Goal: Task Accomplishment & Management: Use online tool/utility

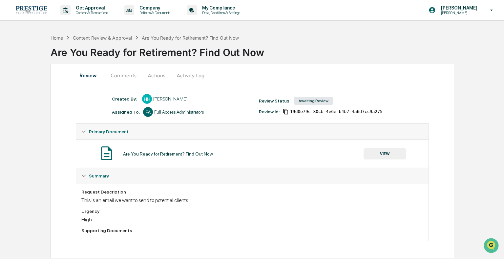
click at [386, 156] on button "VIEW" at bounding box center [384, 154] width 43 height 11
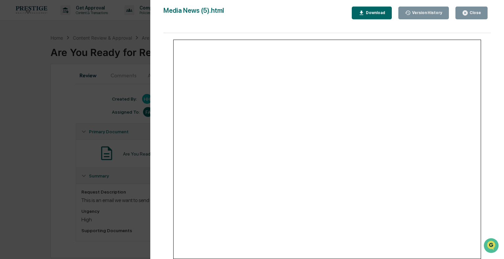
click at [154, 110] on div "Version History [DATE] 05:59 PM [PERSON_NAME] [DATE] 04:08 PM [PERSON_NAME] Med…" at bounding box center [327, 136] width 354 height 273
click at [114, 94] on div "Version History [DATE] 05:59 PM [PERSON_NAME] [DATE] 04:08 PM [PERSON_NAME] Med…" at bounding box center [252, 129] width 504 height 259
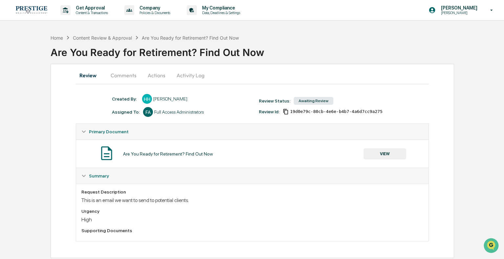
click at [107, 34] on div "Home Content Review & Approval Are You Ready for Retirement? Find Out Now" at bounding box center [145, 37] width 189 height 7
click at [108, 36] on div "Content Review & Approval" at bounding box center [102, 38] width 59 height 6
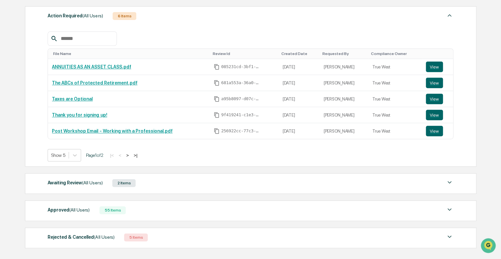
scroll to position [130, 0]
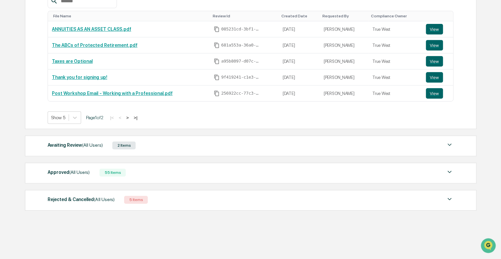
click at [133, 171] on div "Approved (All Users) 55 Items" at bounding box center [250, 172] width 405 height 9
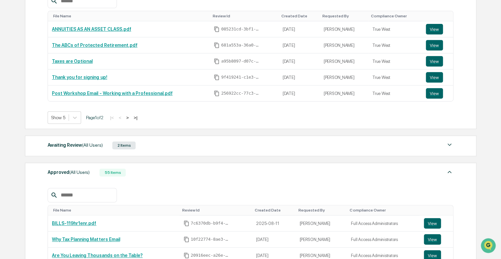
scroll to position [228, 0]
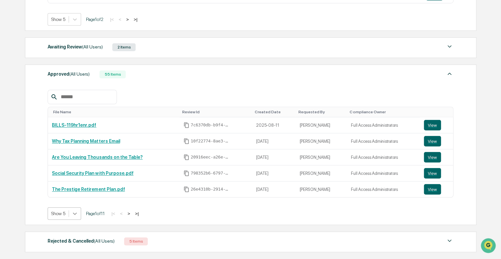
click at [73, 216] on body "Get Approval Content & Transactions Company Policies & Documents My Compliance …" at bounding box center [250, 36] width 501 height 529
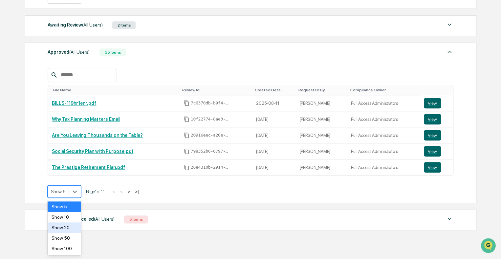
click at [75, 233] on div "Show 20" at bounding box center [64, 228] width 33 height 10
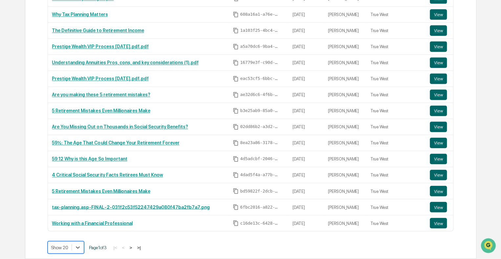
scroll to position [447, 0]
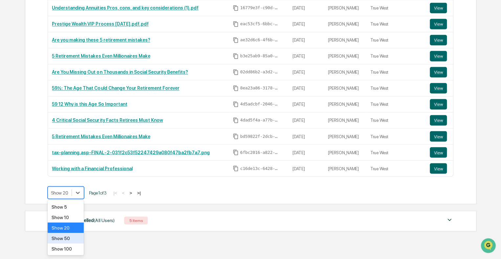
click at [72, 242] on div "Show 50" at bounding box center [66, 238] width 36 height 10
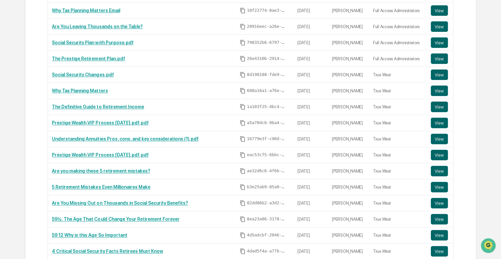
scroll to position [326, 0]
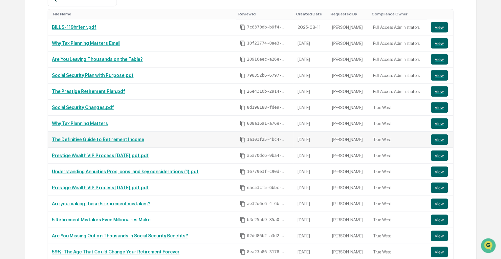
click at [128, 138] on link "The Definitive Guide to Retirement Income" at bounding box center [98, 139] width 92 height 5
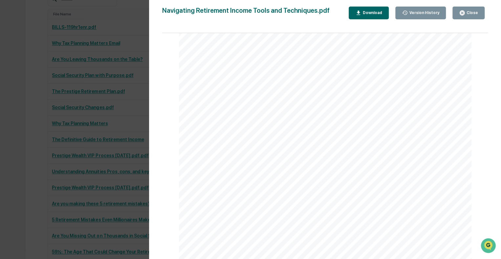
scroll to position [66, 0]
click at [112, 115] on div "Version History 08/04/2025, 09:23 PM Hannah Haessig 08/04/2025, 04:50 PM Hannah…" at bounding box center [250, 129] width 501 height 259
click at [118, 123] on div "Version History 08/04/2025, 09:23 PM Hannah Haessig 08/04/2025, 04:50 PM Hannah…" at bounding box center [250, 129] width 501 height 259
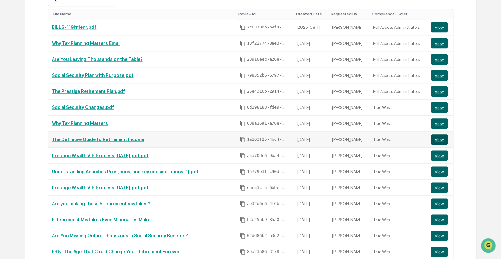
click at [432, 139] on button "View" at bounding box center [438, 139] width 17 height 10
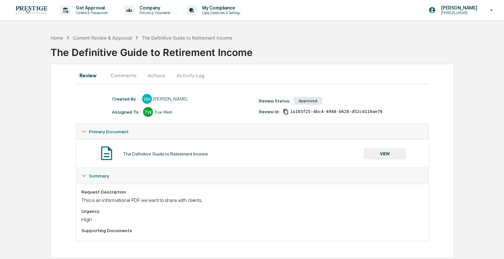
click at [134, 77] on button "Comments" at bounding box center [123, 76] width 36 height 16
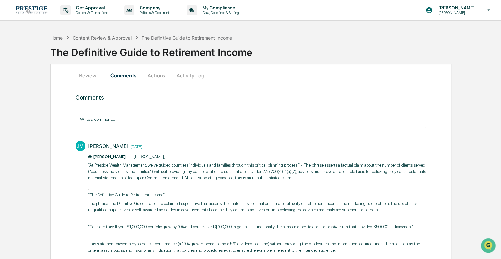
click at [86, 76] on button "Review" at bounding box center [90, 76] width 30 height 16
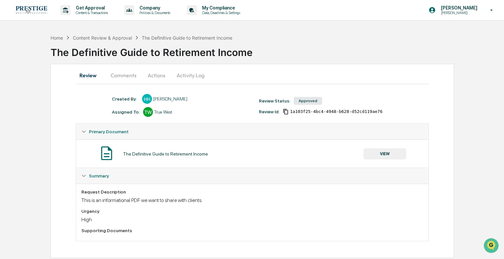
click at [128, 77] on button "Comments" at bounding box center [123, 76] width 36 height 16
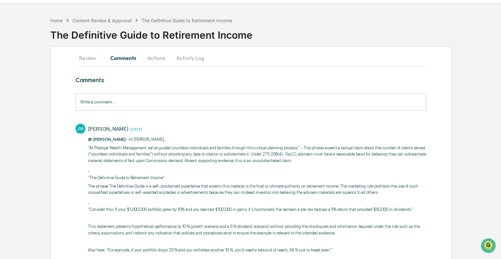
scroll to position [33, 0]
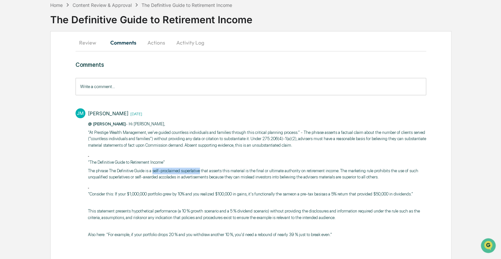
drag, startPoint x: 151, startPoint y: 171, endPoint x: 197, endPoint y: 169, distance: 46.3
click at [197, 169] on p "The phrase The Definitive Guide is a self-proclaimed superlative that asserts t…" at bounding box center [257, 174] width 338 height 13
copy p "self-proclaimed superlative"
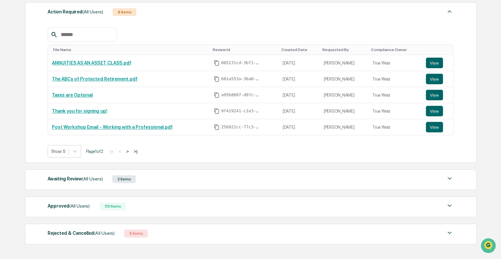
scroll to position [98, 0]
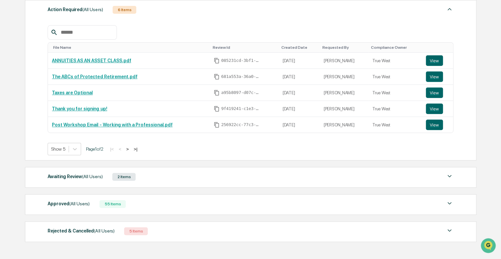
click at [182, 167] on div "Awaiting Review (All Users) 2 Items File Name Review Id Created Date Requested …" at bounding box center [250, 177] width 451 height 21
click at [181, 175] on div "Awaiting Review (All Users) 2 Items" at bounding box center [250, 177] width 405 height 9
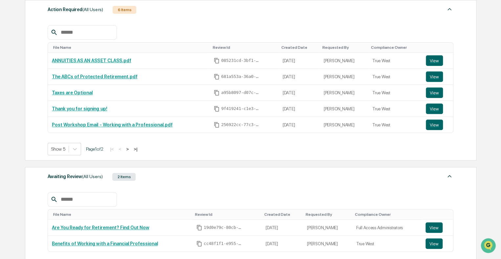
scroll to position [131, 0]
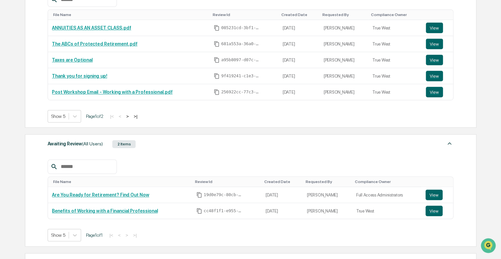
click at [176, 153] on div "File Name Review Id Created Date Requested By Compliance Owner Are You Ready fo…" at bounding box center [250, 196] width 405 height 92
click at [176, 146] on div "Awaiting Review (All Users) 2 Items" at bounding box center [250, 144] width 405 height 9
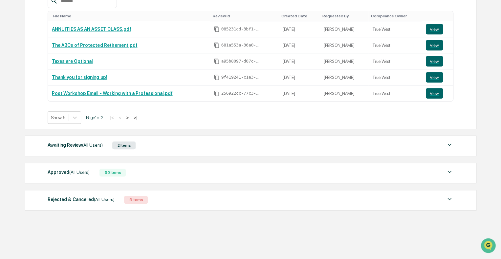
scroll to position [130, 0]
click at [164, 172] on div "Approved (All Users) 55 Items" at bounding box center [250, 172] width 405 height 9
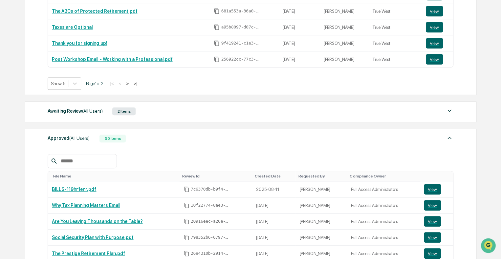
scroll to position [197, 0]
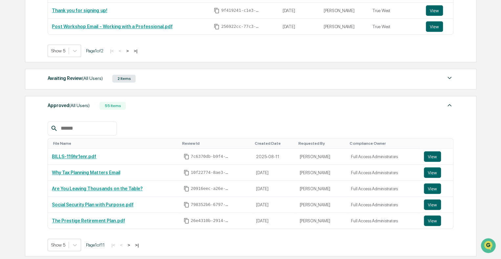
click at [172, 109] on div "Approved (All Users) 55 Items" at bounding box center [250, 105] width 405 height 9
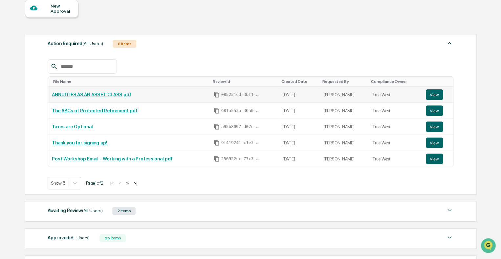
scroll to position [66, 0]
